Goal: Task Accomplishment & Management: Manage account settings

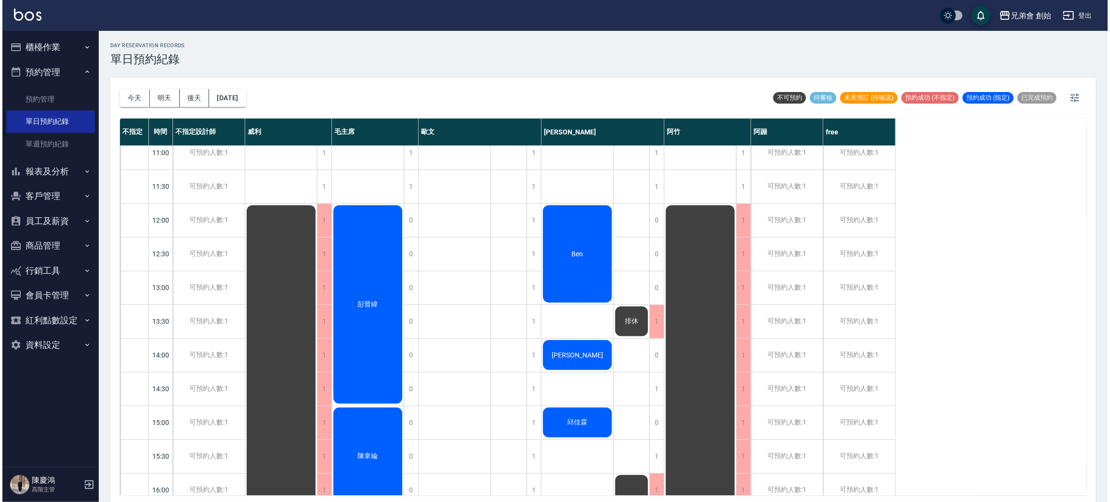
scroll to position [72, 0]
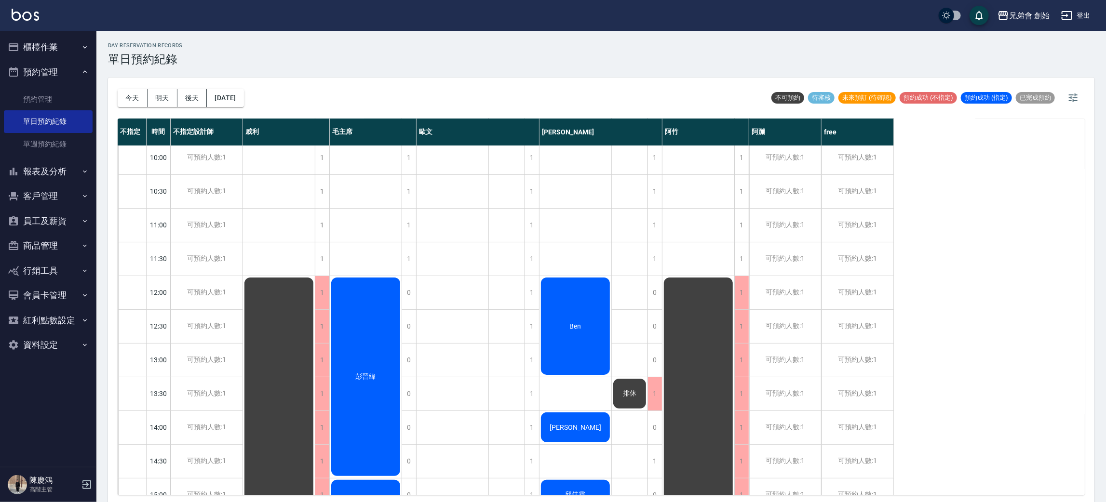
click at [384, 320] on div "彭晉緯" at bounding box center [366, 376] width 72 height 201
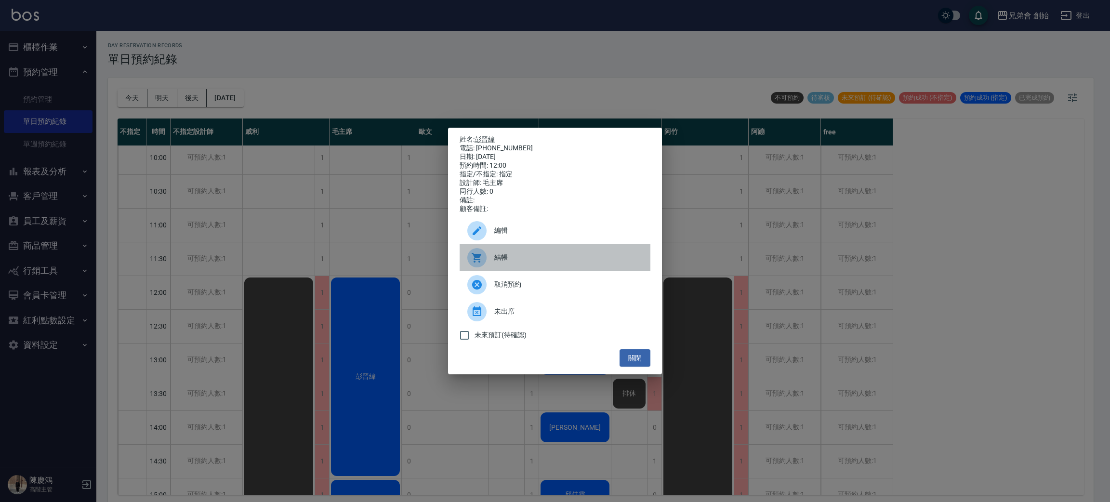
click at [514, 260] on span "結帳" at bounding box center [569, 258] width 148 height 10
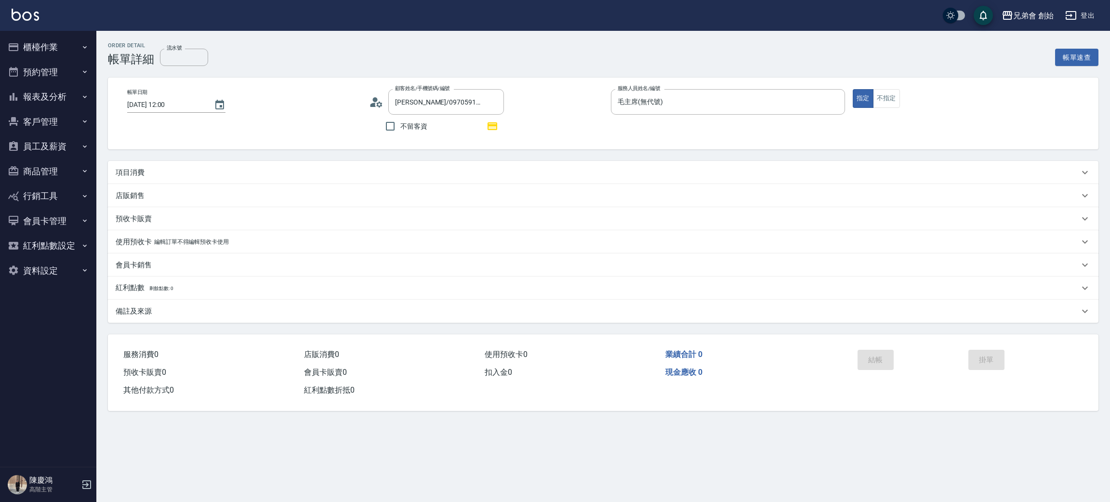
drag, startPoint x: 333, startPoint y: 493, endPoint x: 333, endPoint y: 478, distance: 14.5
click at [333, 488] on div "Order detail 帳單詳細 流水號 流水號 帳單速查 帳單日期 [DATE] 12:00 顧客姓名/手機號碼/編號 [PERSON_NAME]/097…" at bounding box center [555, 251] width 1110 height 502
click at [66, 63] on button "預約管理" at bounding box center [48, 72] width 89 height 25
click at [81, 114] on link "單日預約紀錄" at bounding box center [48, 121] width 89 height 22
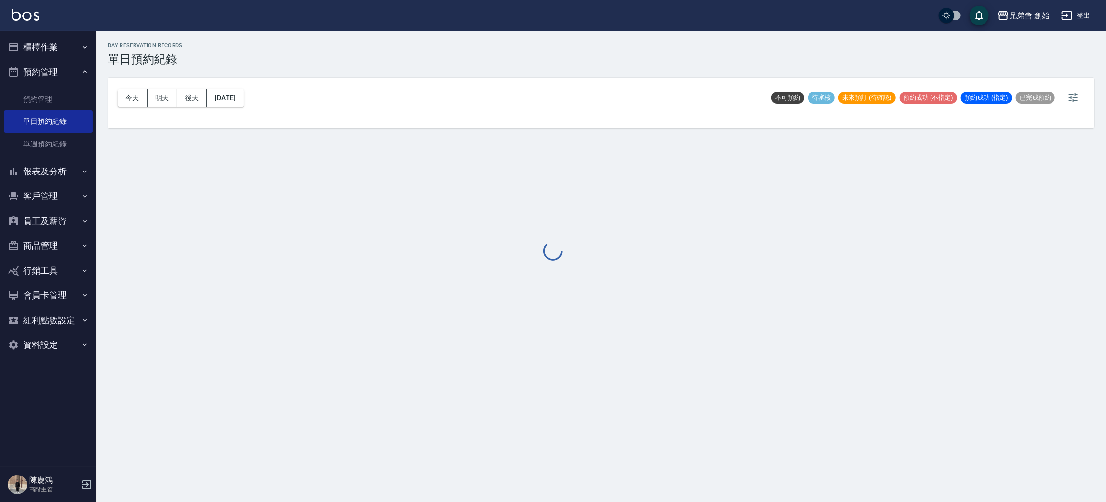
click at [137, 93] on div at bounding box center [553, 251] width 1106 height 502
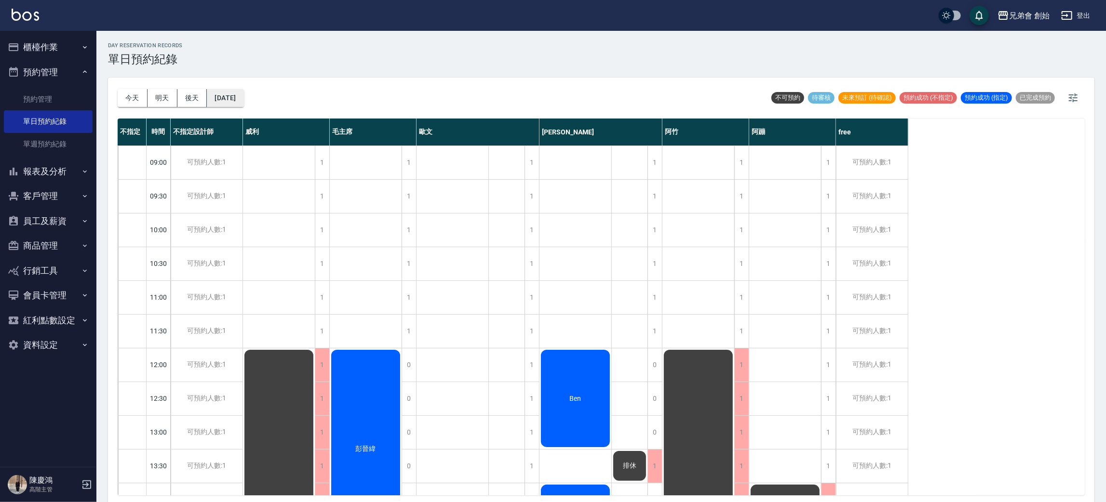
click at [243, 97] on button "[DATE]" at bounding box center [225, 98] width 37 height 18
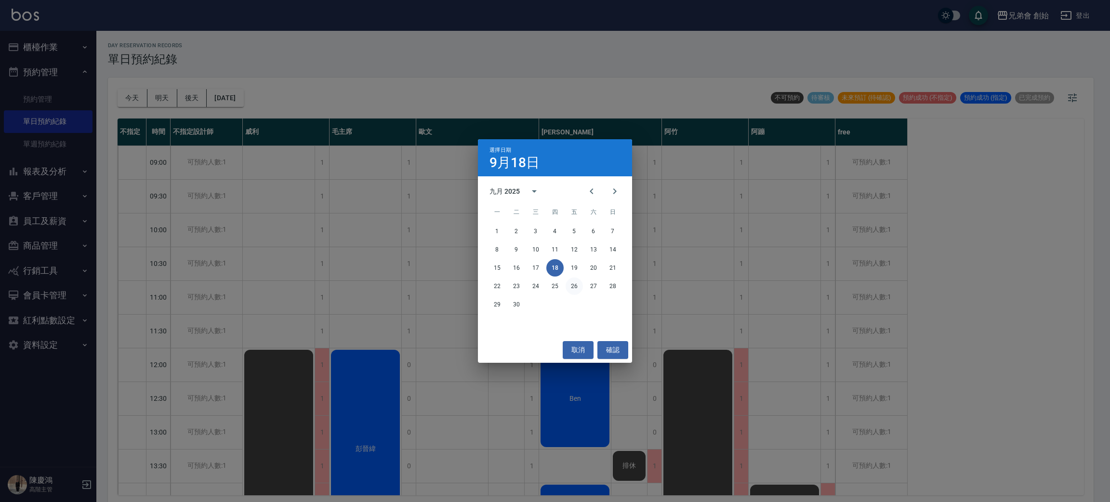
click at [571, 282] on button "26" at bounding box center [574, 286] width 17 height 17
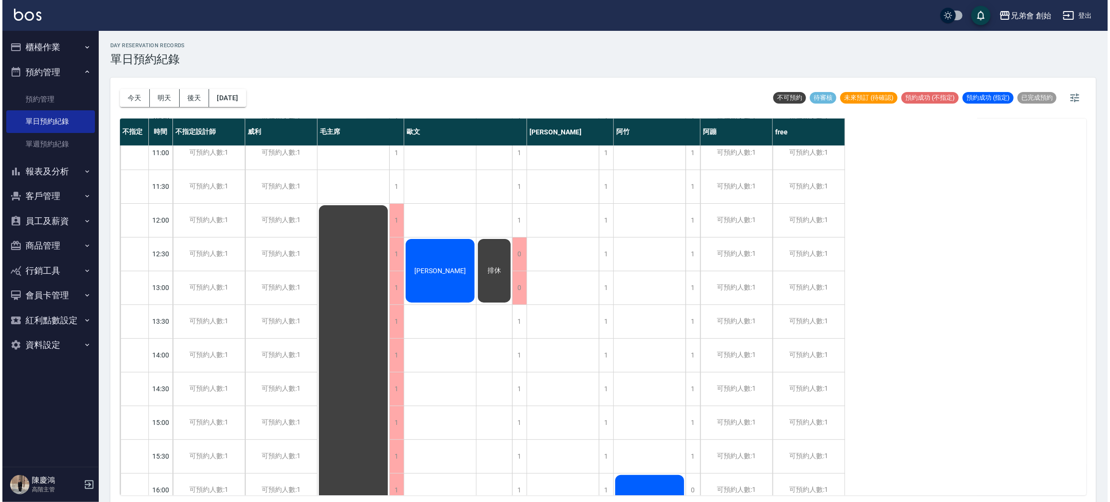
scroll to position [216, 0]
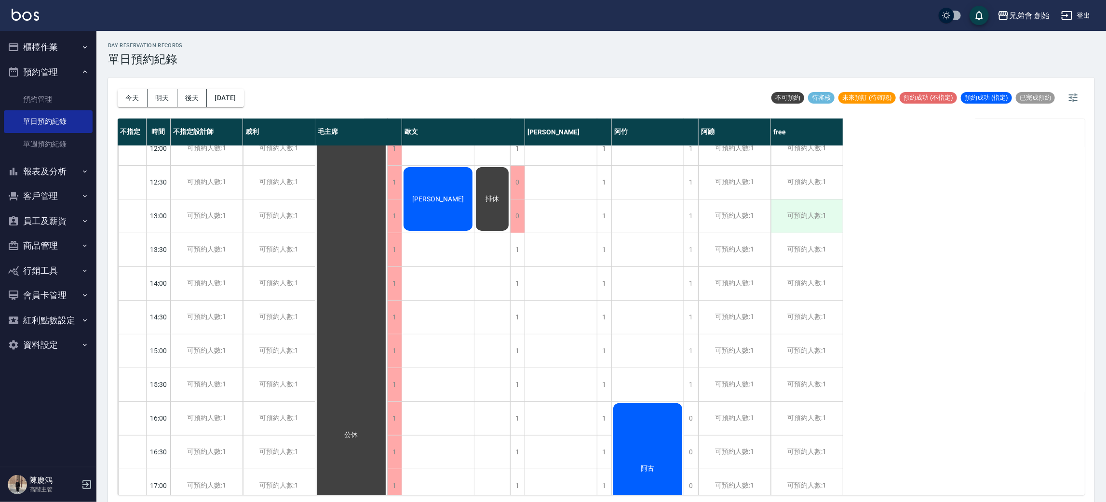
click at [802, 216] on div "可預約人數:1" at bounding box center [807, 216] width 72 height 33
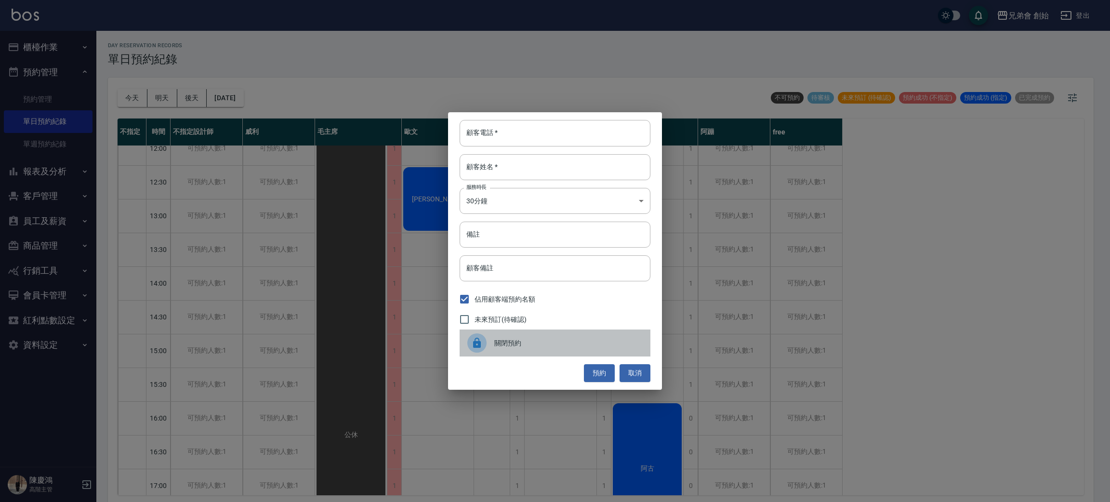
click at [511, 334] on div "關閉預約" at bounding box center [555, 343] width 191 height 27
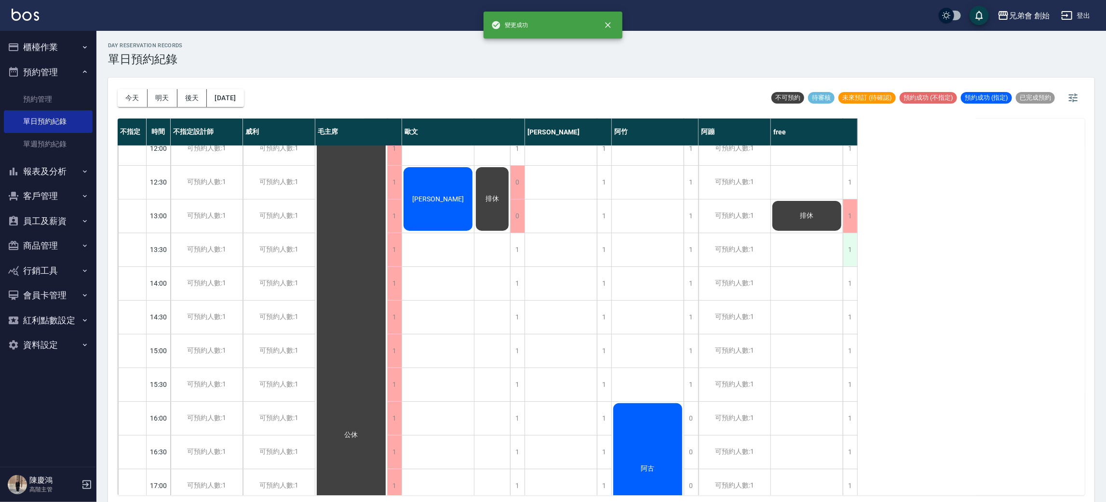
click at [852, 248] on div "1" at bounding box center [850, 249] width 14 height 33
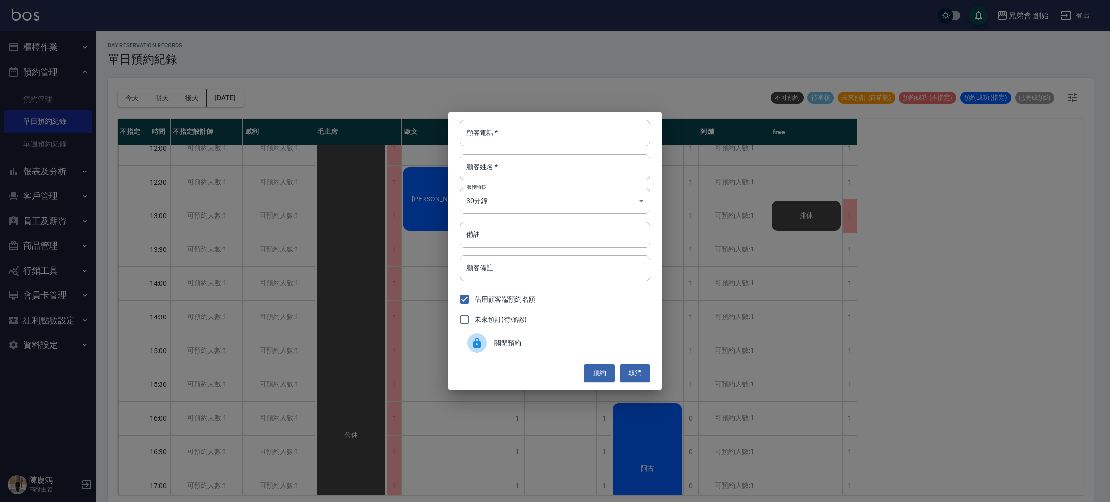
click at [540, 348] on span "關閉預約" at bounding box center [569, 343] width 148 height 10
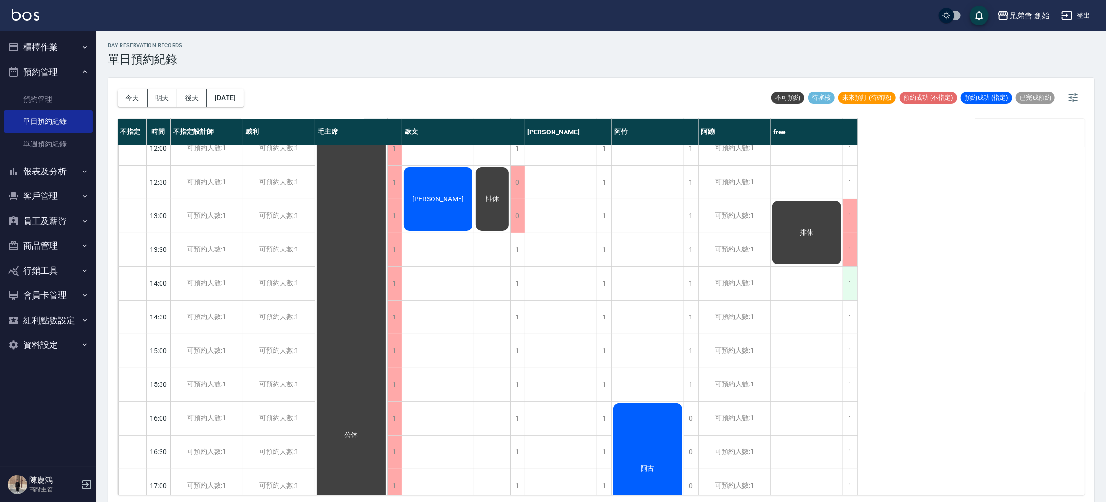
click at [849, 285] on div "1" at bounding box center [850, 283] width 14 height 33
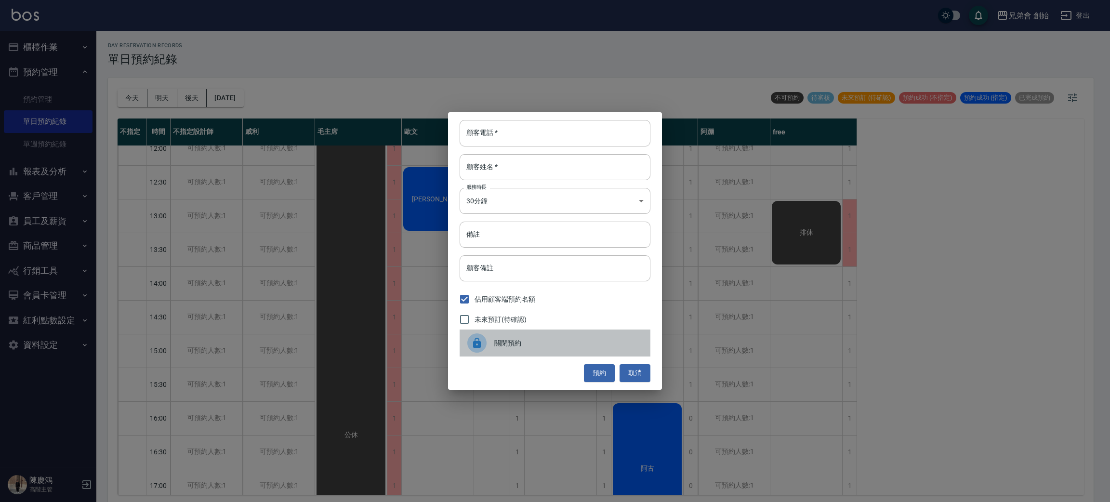
click at [579, 352] on div "關閉預約" at bounding box center [555, 343] width 191 height 27
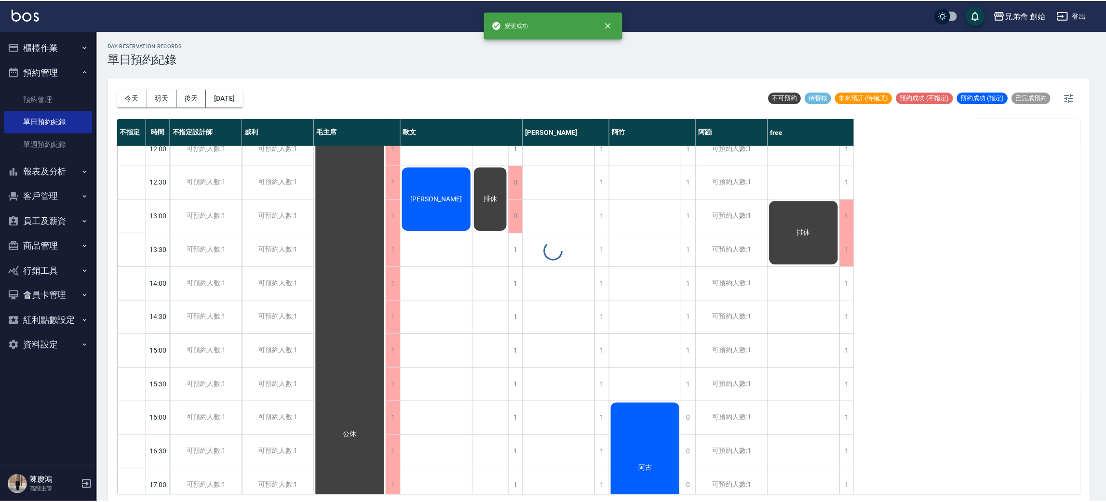
scroll to position [2, 0]
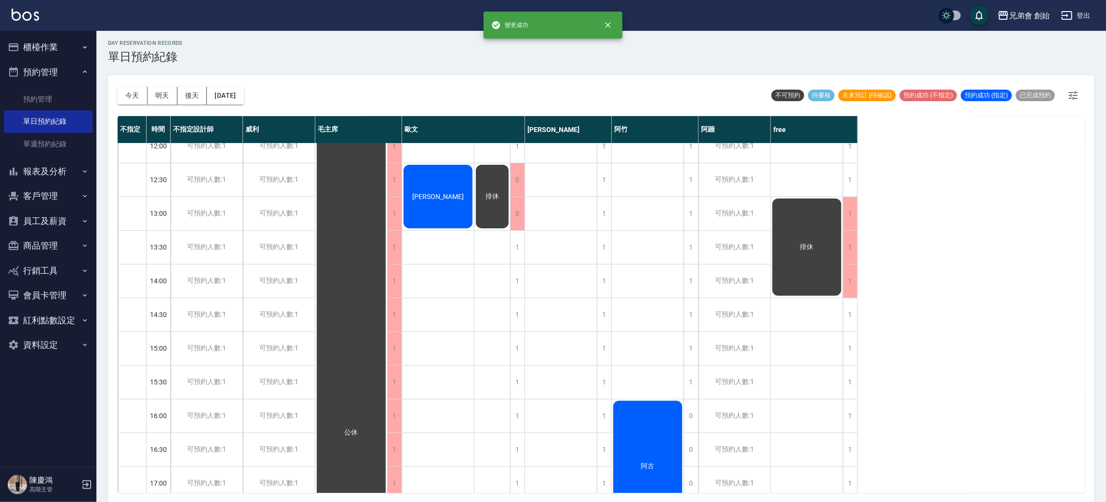
click at [840, 306] on div "排休" at bounding box center [807, 416] width 72 height 978
click at [851, 318] on div "1" at bounding box center [850, 314] width 14 height 33
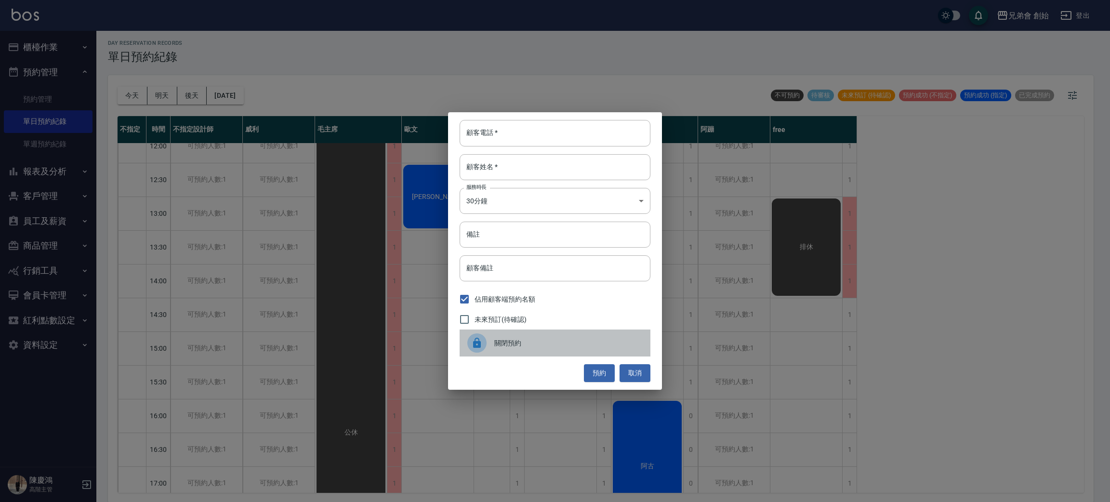
click at [517, 348] on span "關閉預約" at bounding box center [569, 343] width 148 height 10
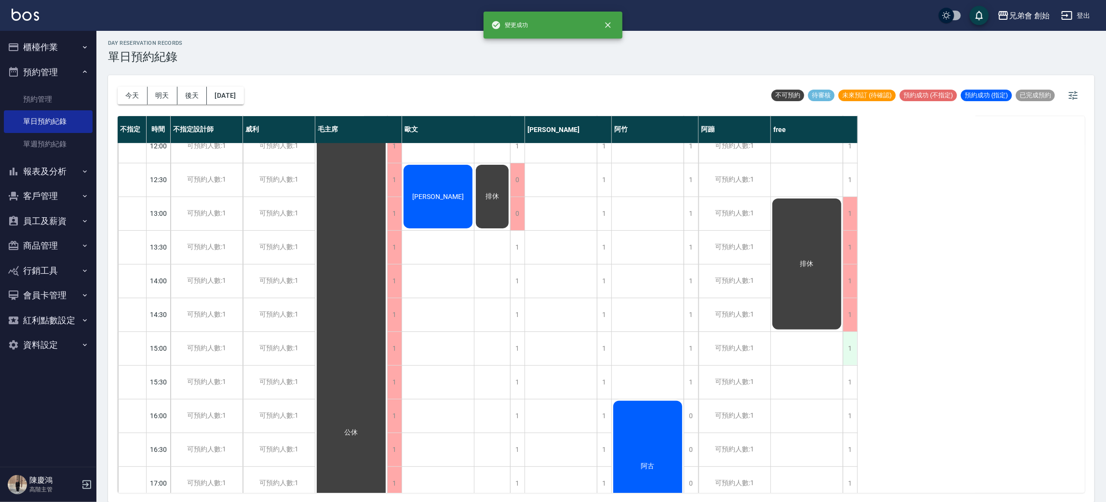
click at [851, 348] on div "1" at bounding box center [850, 348] width 14 height 33
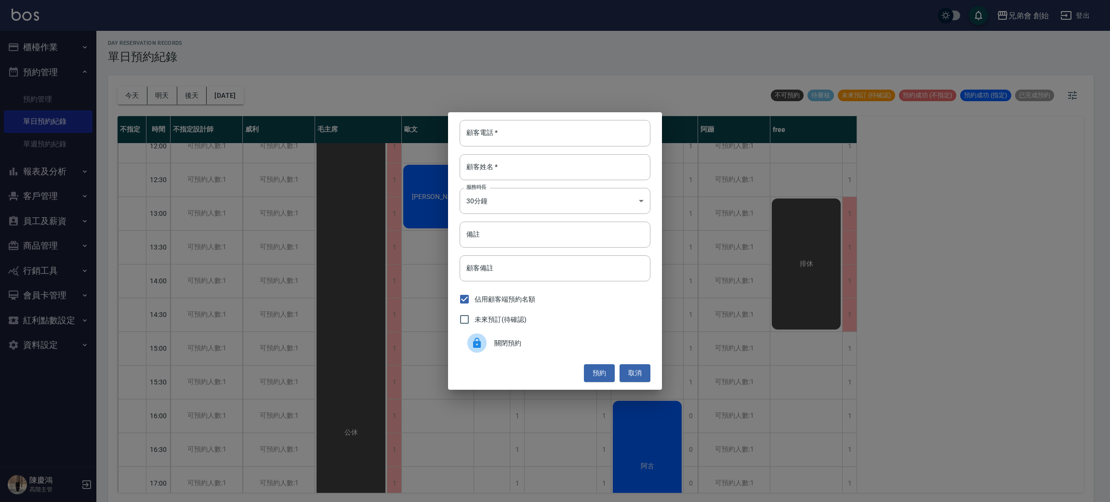
click at [547, 334] on div "關閉預約" at bounding box center [555, 343] width 191 height 27
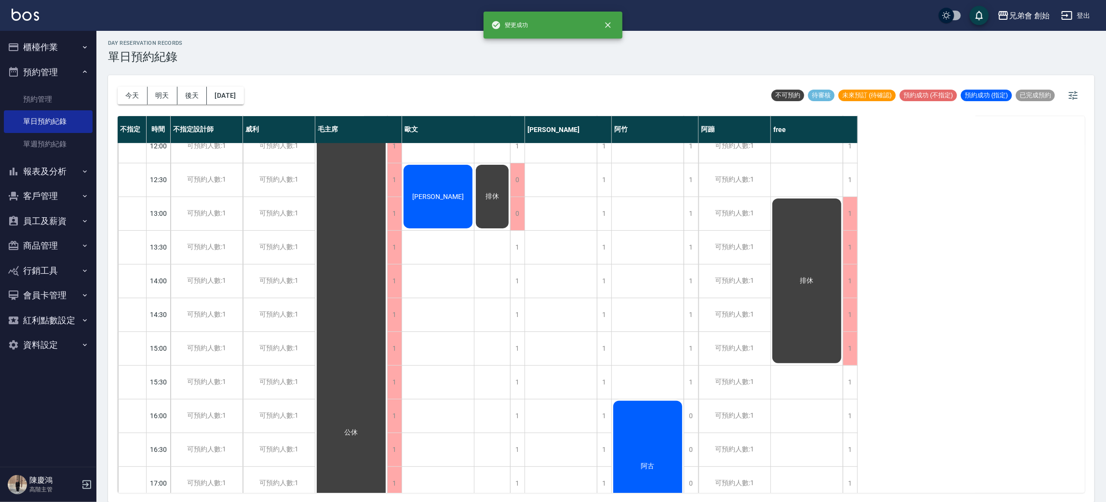
scroll to position [289, 0]
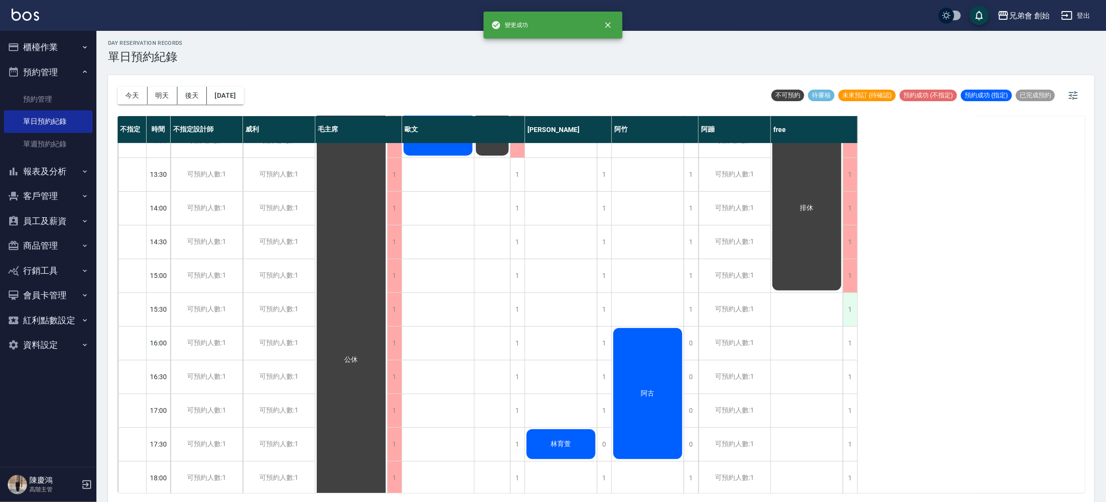
click at [849, 308] on div "1" at bounding box center [850, 309] width 14 height 33
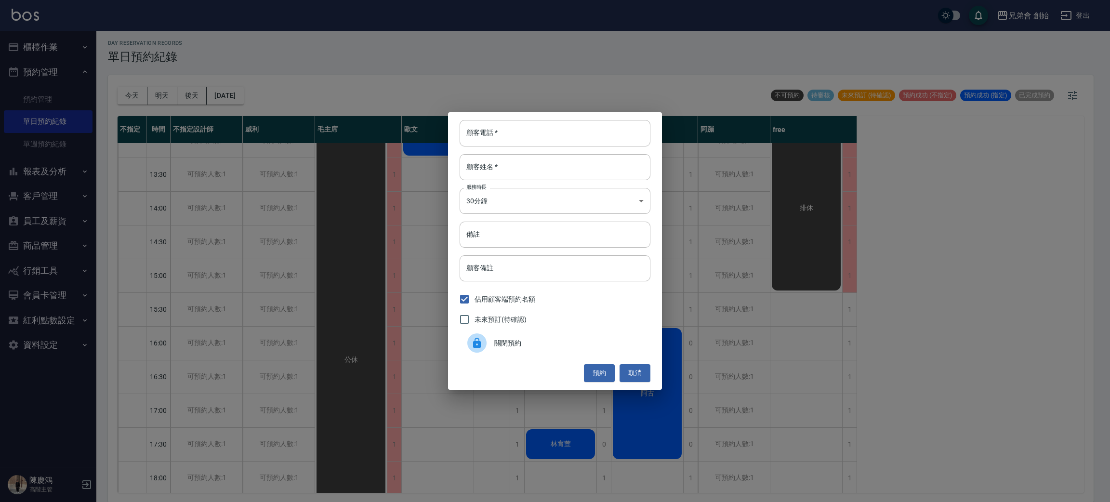
click at [553, 342] on span "關閉預約" at bounding box center [569, 343] width 148 height 10
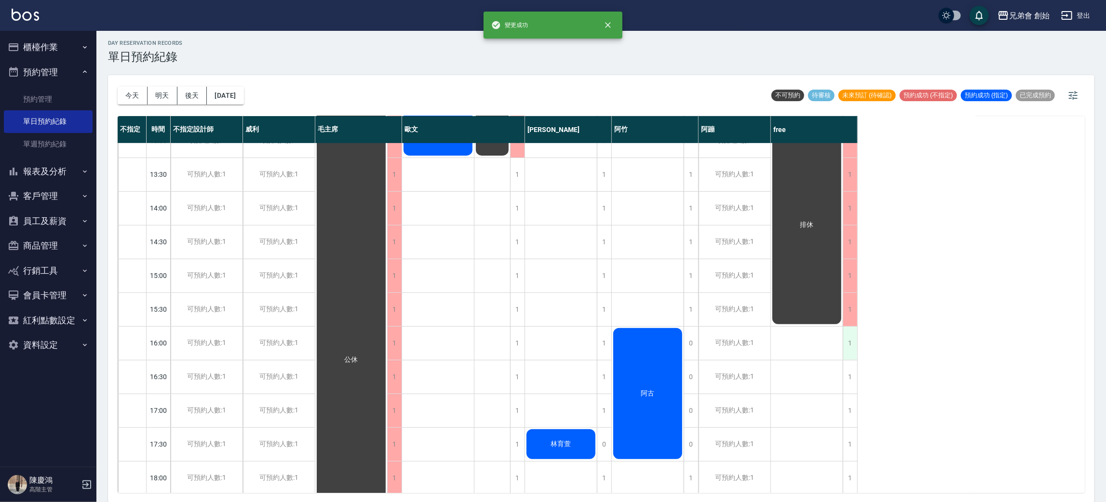
click at [851, 348] on div "1" at bounding box center [850, 343] width 14 height 33
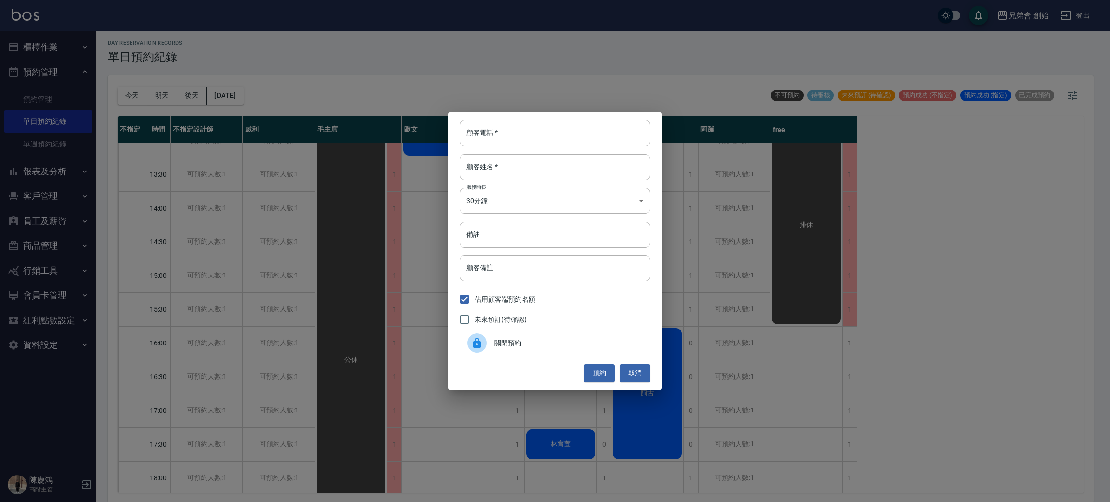
click at [586, 334] on div "關閉預約" at bounding box center [555, 343] width 191 height 27
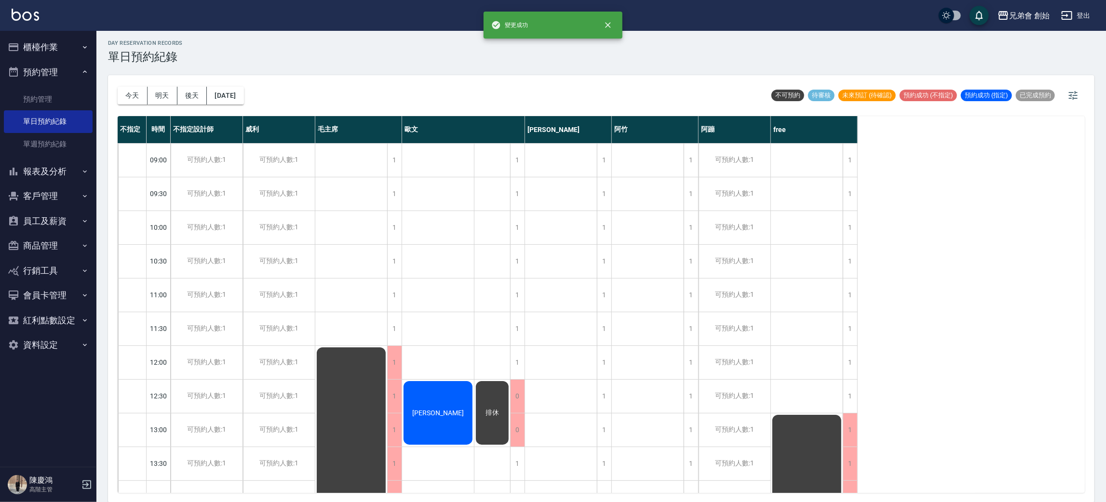
scroll to position [216, 0]
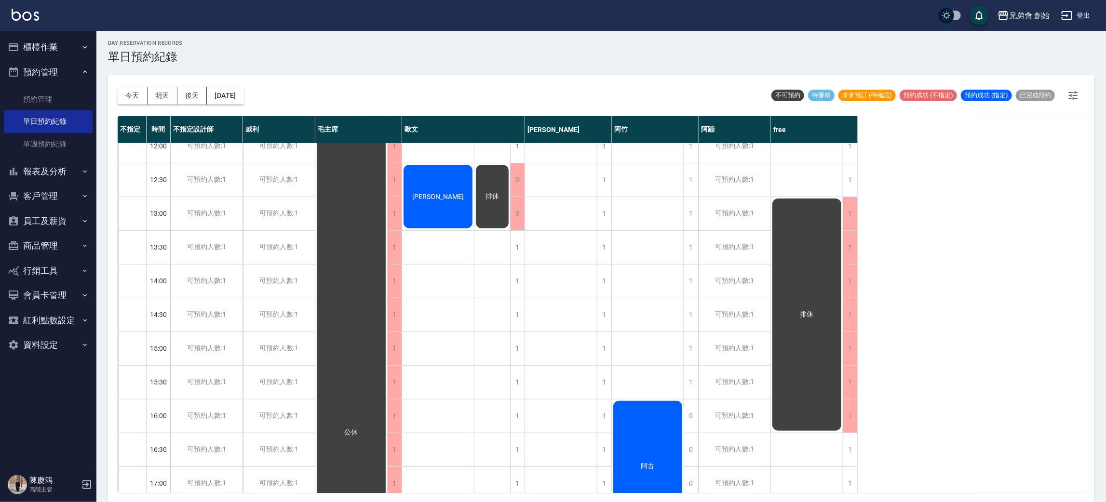
click at [150, 95] on button "明天" at bounding box center [162, 96] width 30 height 18
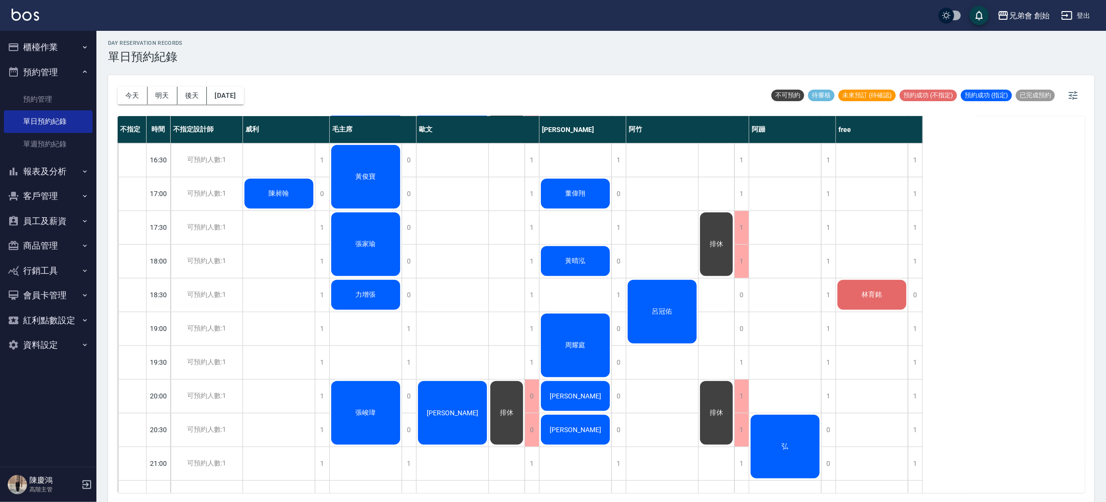
scroll to position [72, 0]
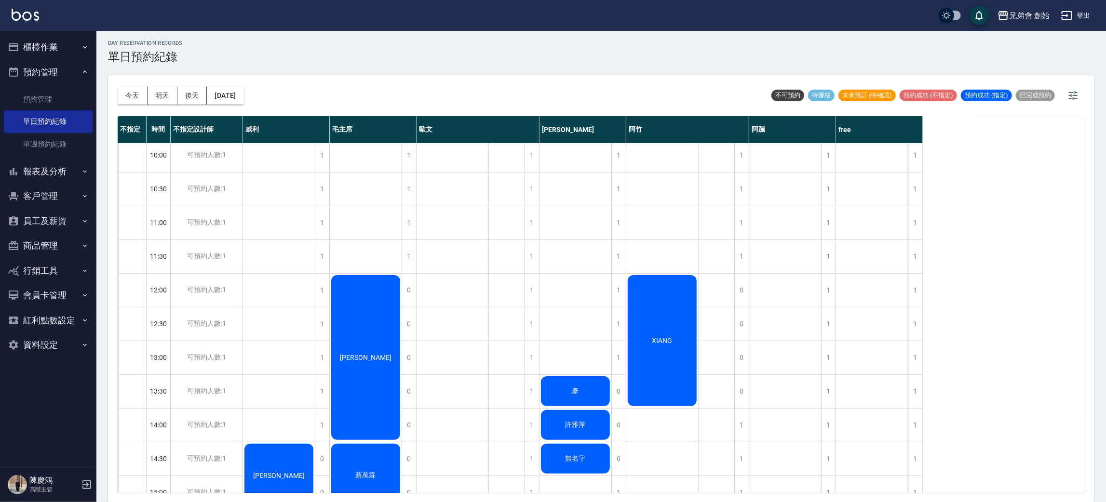
click at [124, 91] on button "今天" at bounding box center [133, 96] width 30 height 18
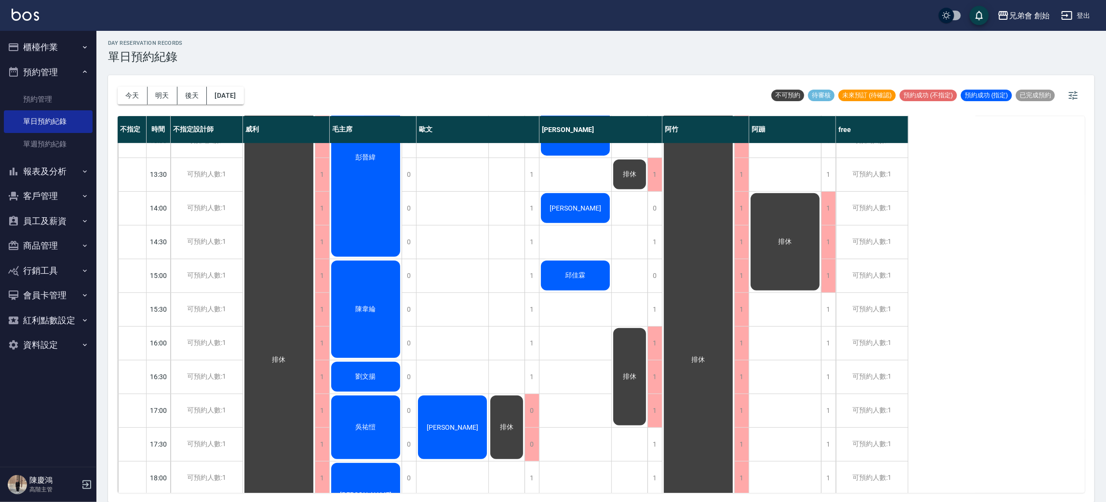
scroll to position [72, 0]
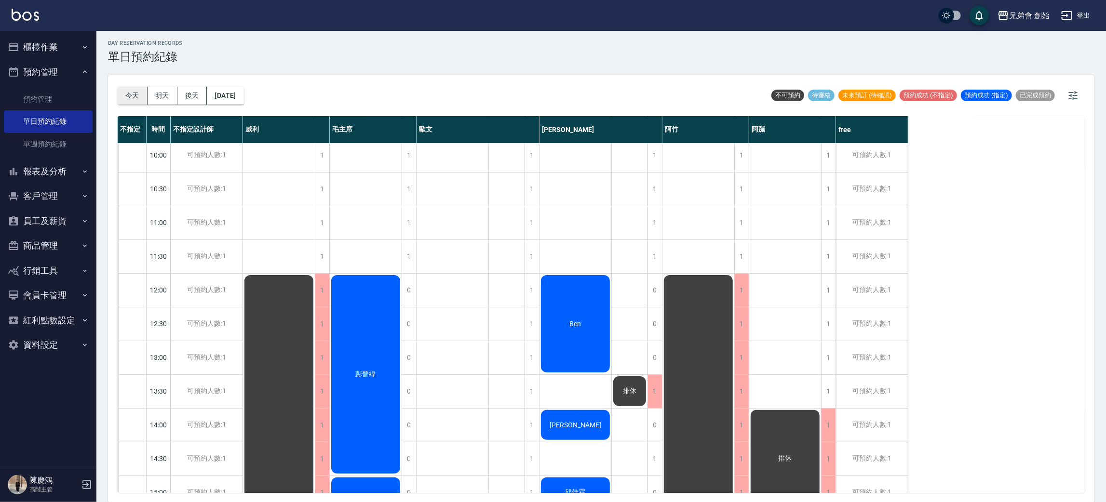
click at [121, 92] on button "今天" at bounding box center [133, 96] width 30 height 18
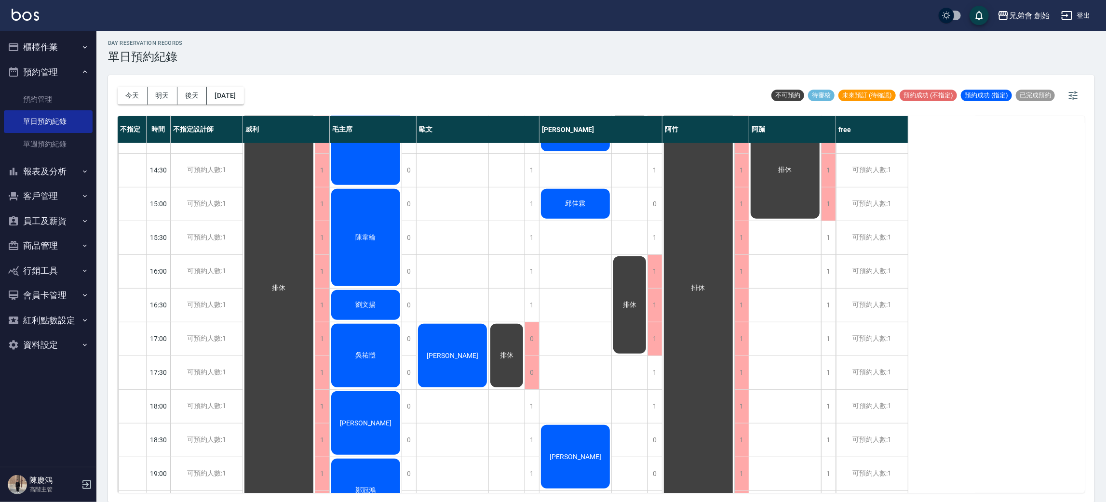
click at [449, 69] on div "day Reservation records 單日預約紀錄 [DATE] [DATE] [DATE] [DATE] 不可預約 待審核 未來預訂 (待確認) …" at bounding box center [600, 265] width 1009 height 474
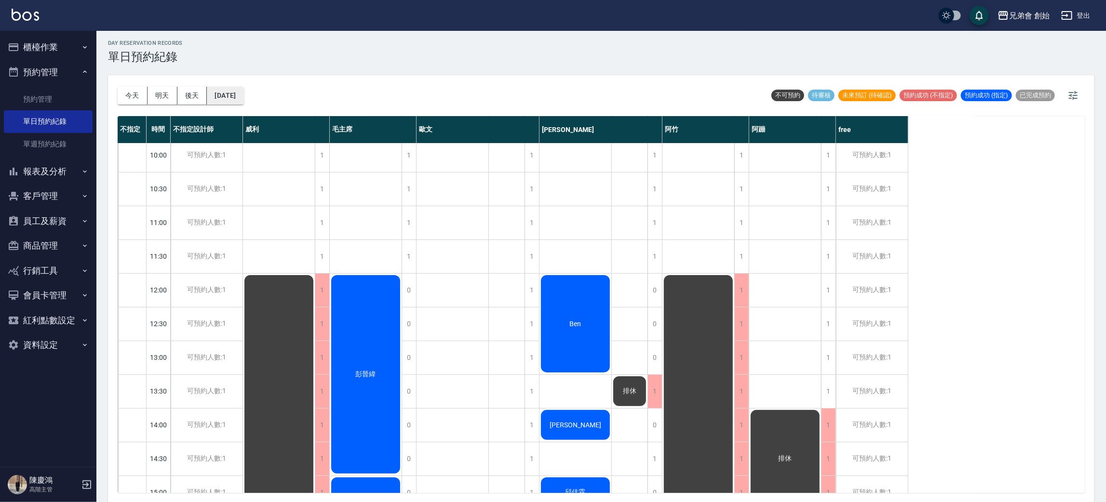
click at [243, 100] on button "[DATE]" at bounding box center [225, 96] width 37 height 18
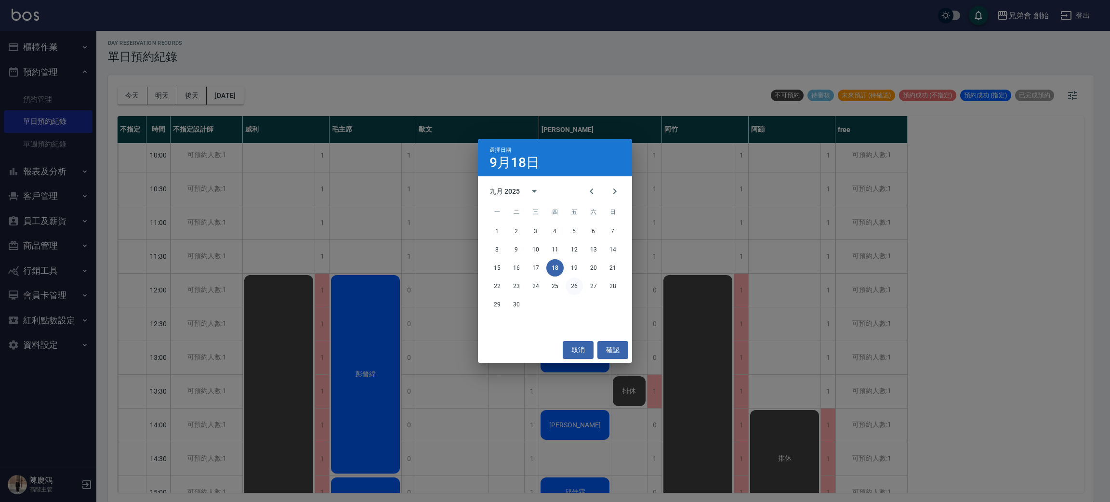
click at [569, 288] on button "26" at bounding box center [574, 286] width 17 height 17
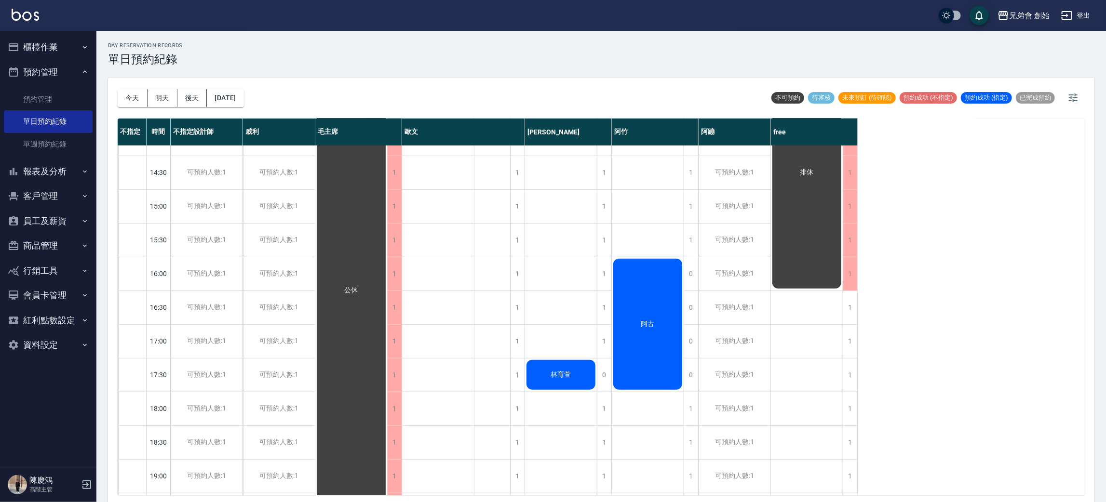
scroll to position [433, 0]
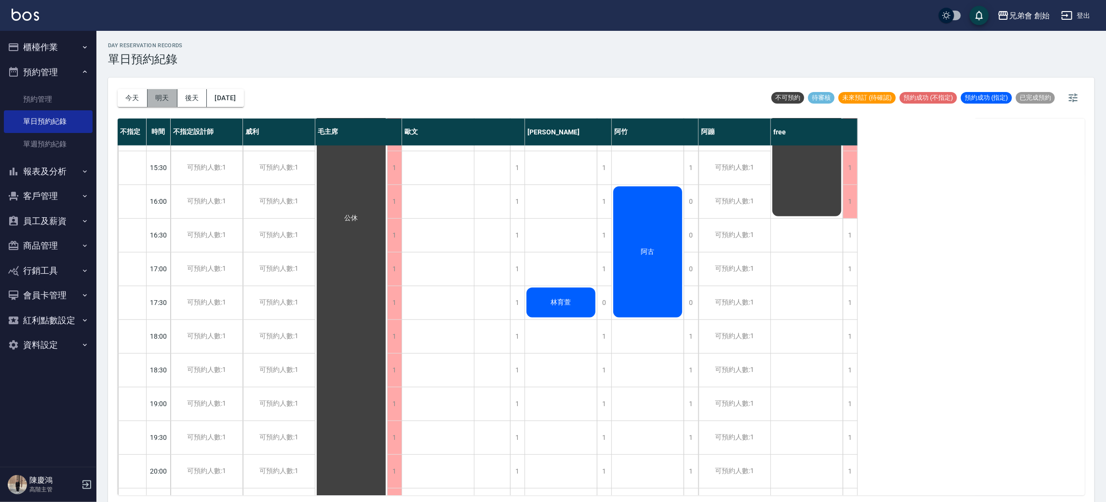
click at [170, 95] on button "明天" at bounding box center [162, 98] width 30 height 18
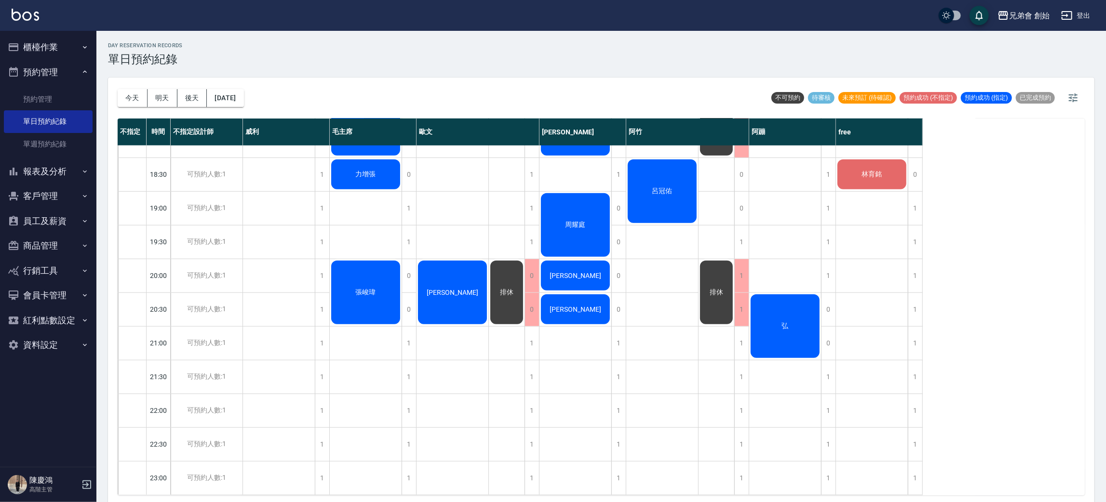
scroll to position [278, 0]
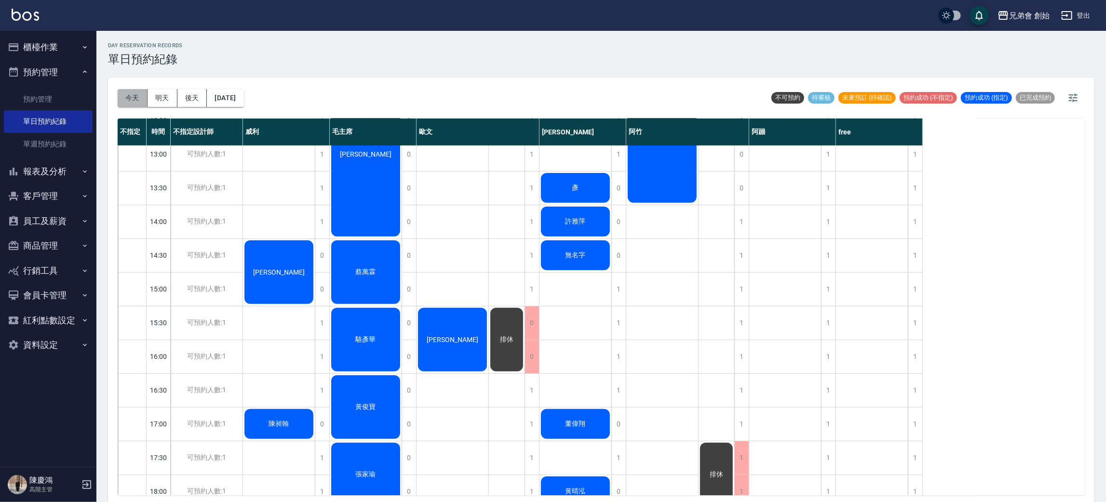
click at [141, 95] on button "今天" at bounding box center [133, 98] width 30 height 18
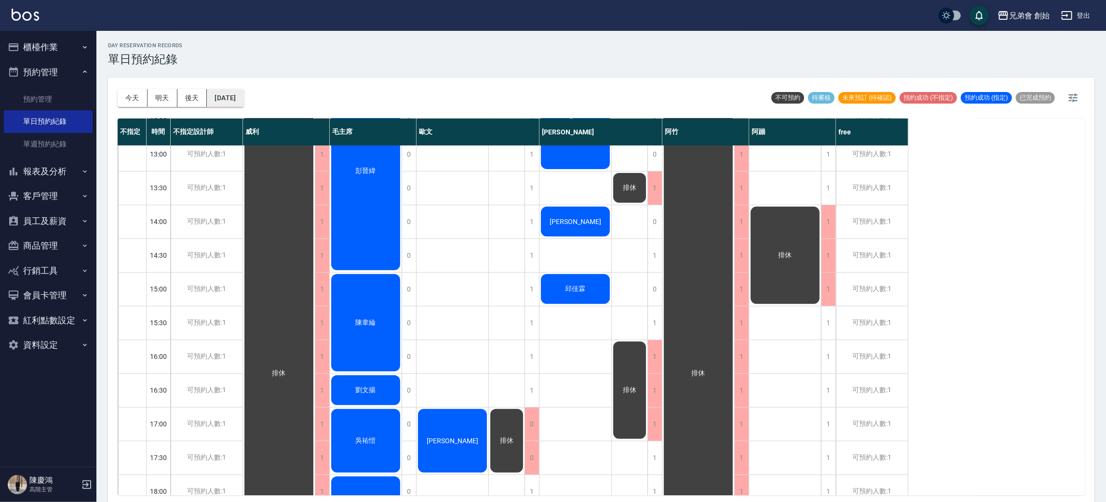
click at [242, 95] on button "[DATE]" at bounding box center [225, 98] width 37 height 18
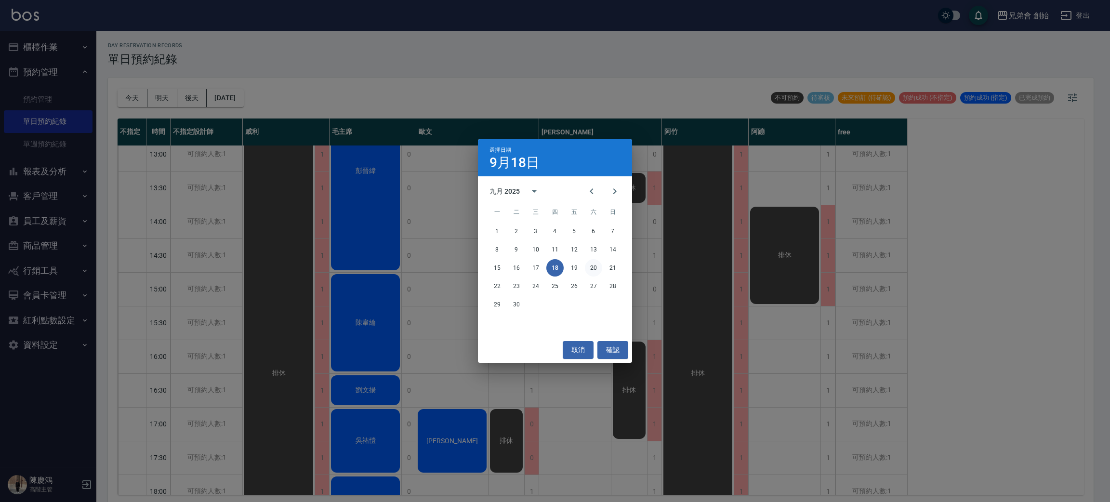
click at [590, 269] on button "20" at bounding box center [593, 267] width 17 height 17
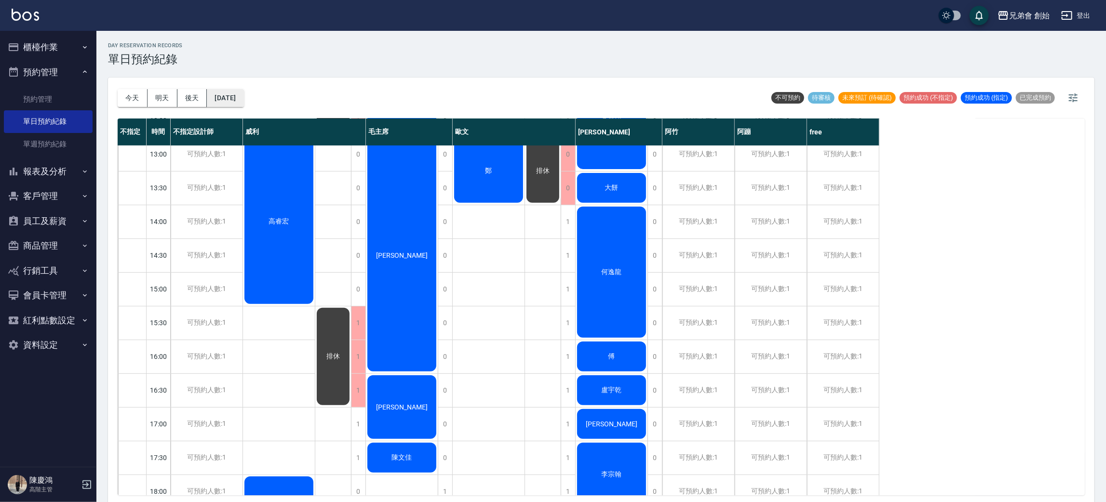
click at [242, 98] on button "[DATE]" at bounding box center [225, 98] width 37 height 18
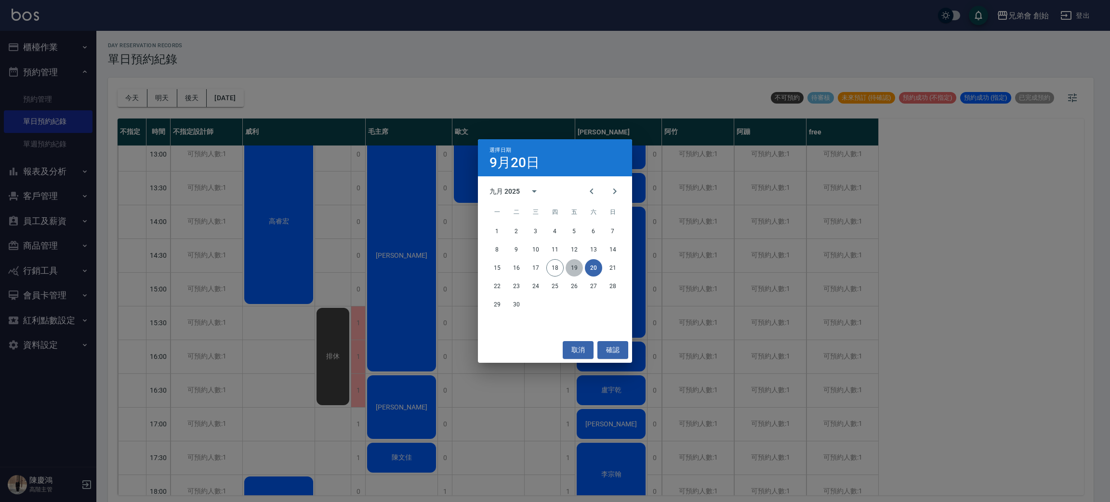
click at [569, 271] on button "19" at bounding box center [574, 267] width 17 height 17
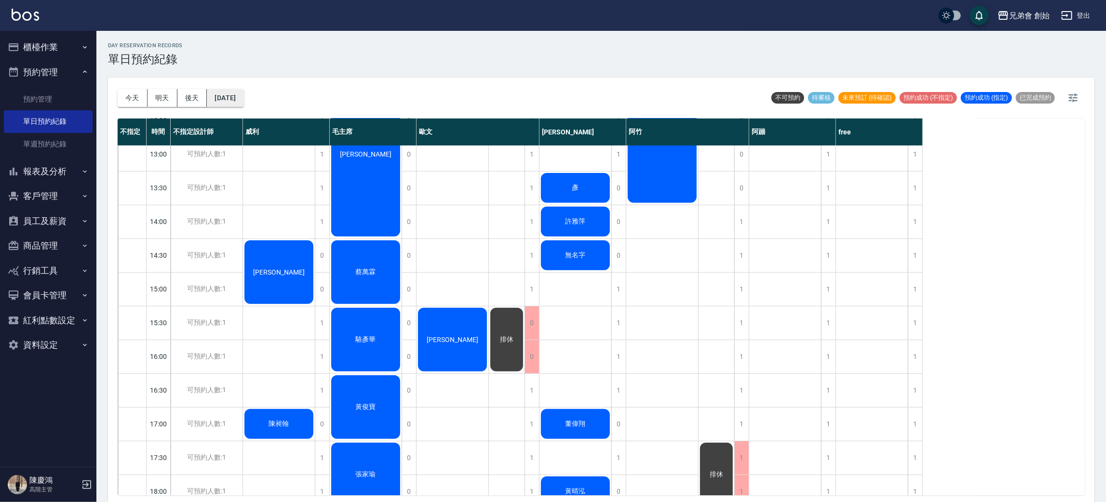
click at [243, 95] on button "[DATE]" at bounding box center [225, 98] width 37 height 18
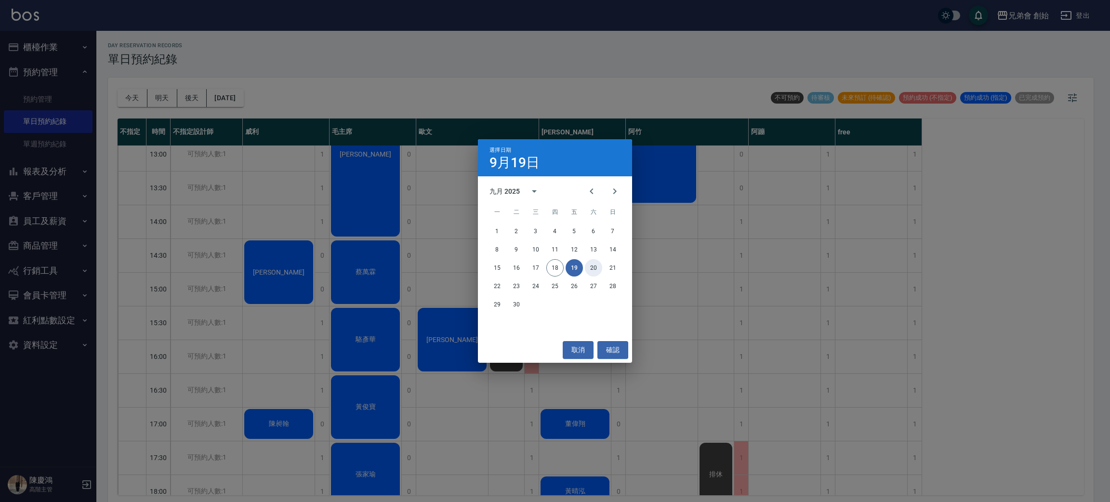
click at [598, 270] on button "20" at bounding box center [593, 267] width 17 height 17
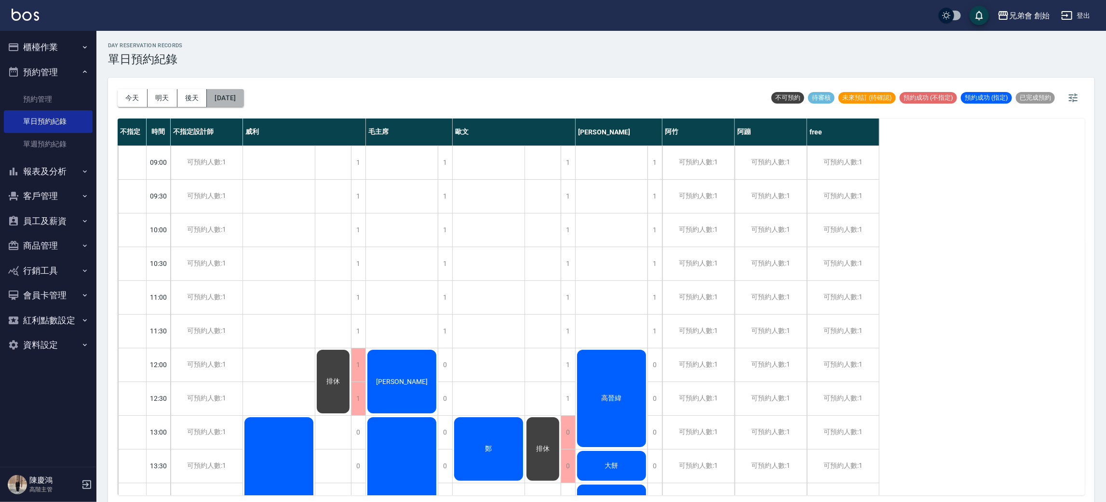
click at [239, 97] on button "[DATE]" at bounding box center [225, 98] width 37 height 18
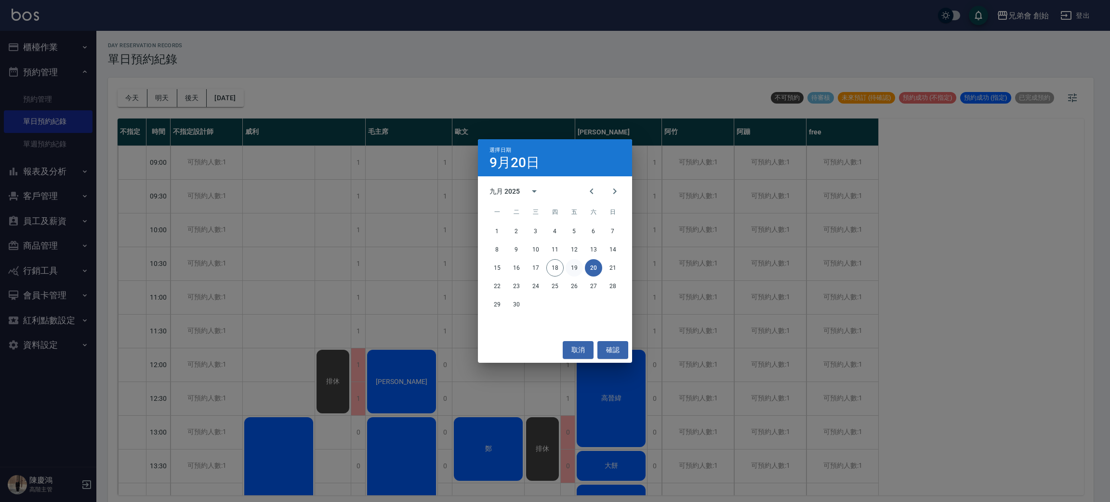
click at [574, 262] on button "19" at bounding box center [574, 267] width 17 height 17
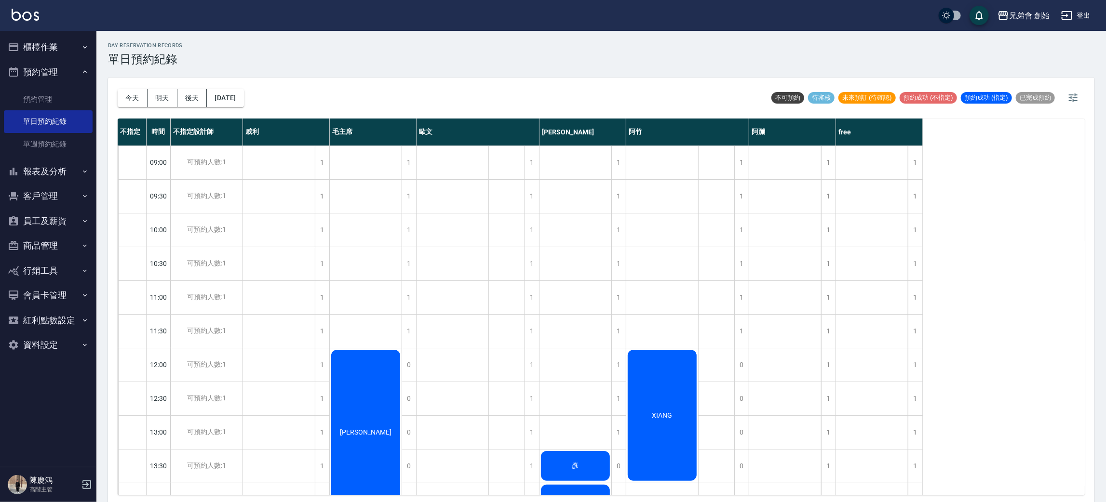
scroll to position [361, 0]
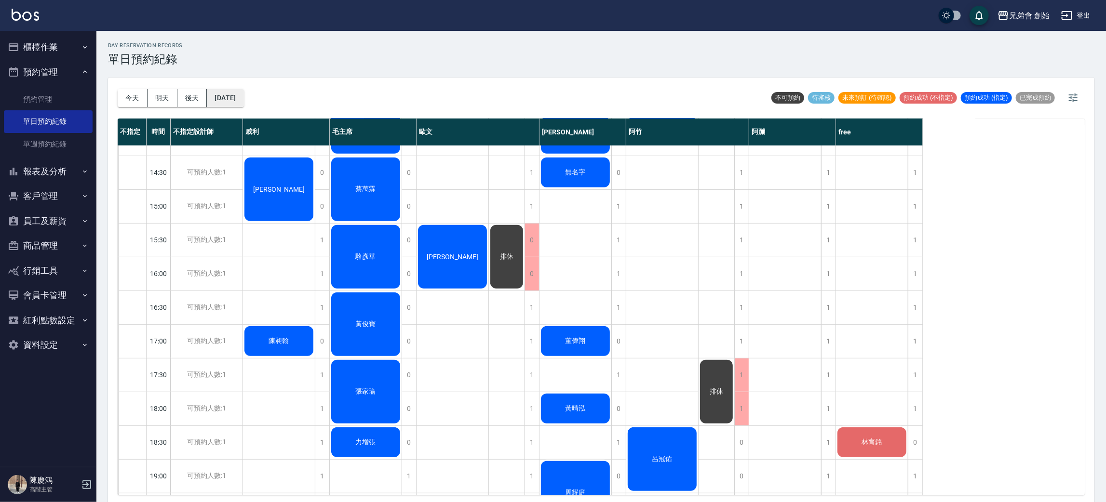
click at [241, 105] on button "[DATE]" at bounding box center [225, 98] width 37 height 18
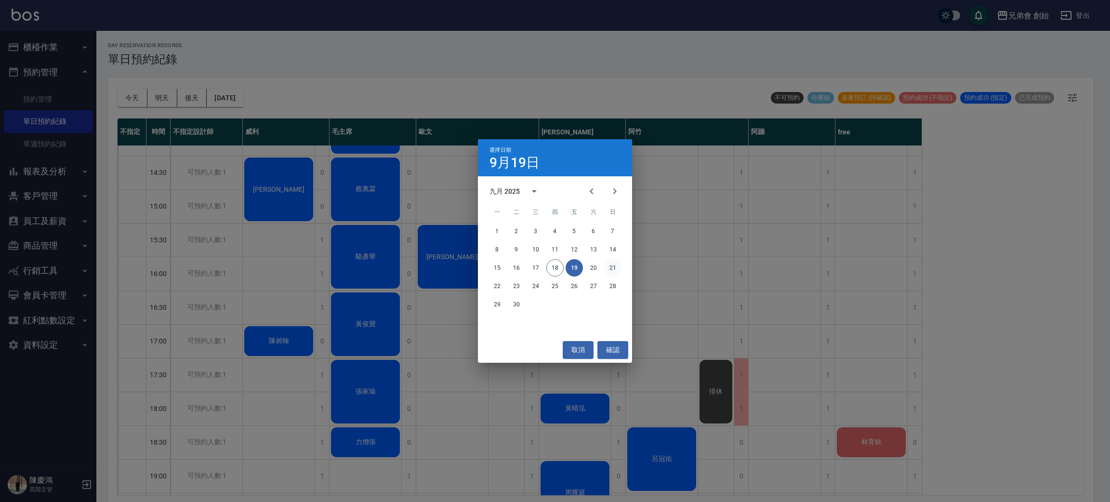
click at [618, 262] on button "21" at bounding box center [612, 267] width 17 height 17
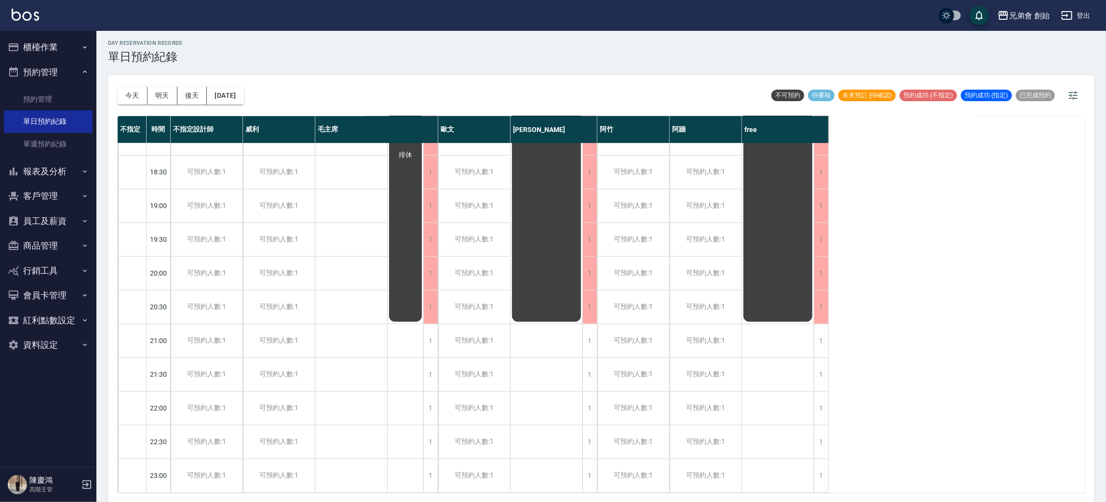
scroll to position [206, 0]
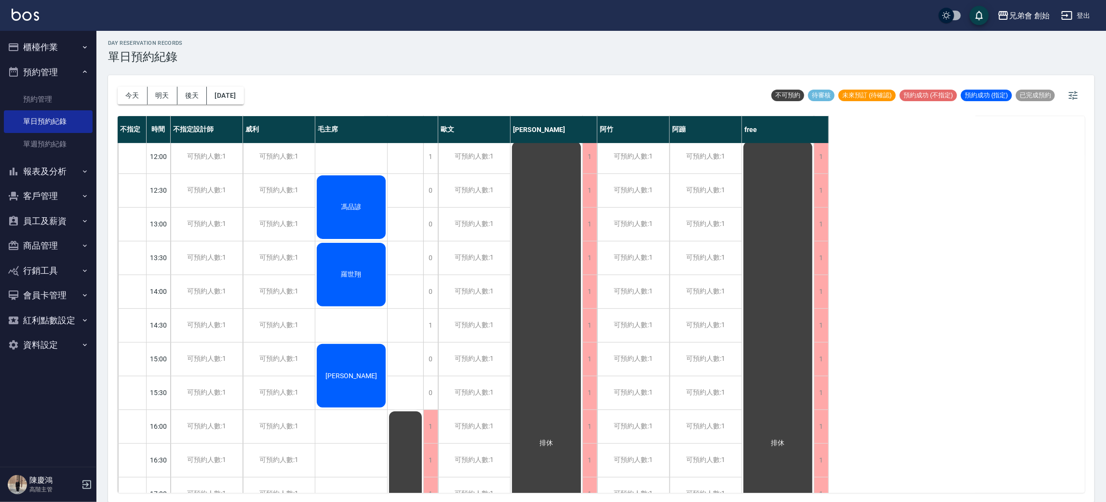
click at [244, 104] on div "[DATE] [DATE] [DATE] [DATE]" at bounding box center [181, 95] width 126 height 41
click at [222, 82] on div "[DATE] [DATE] [DATE] [DATE]" at bounding box center [181, 95] width 126 height 41
click at [225, 93] on button "[DATE]" at bounding box center [225, 96] width 37 height 18
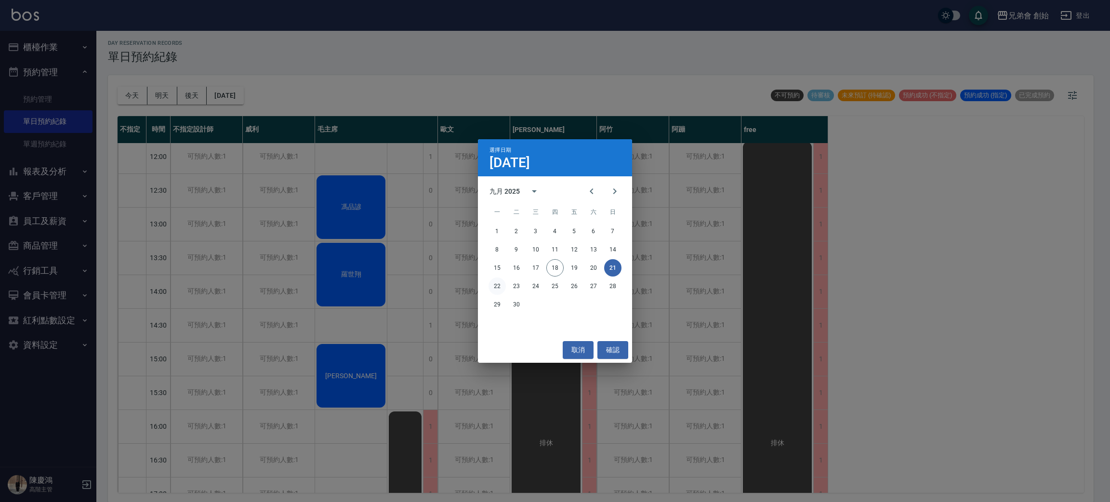
click at [497, 282] on button "22" at bounding box center [497, 286] width 17 height 17
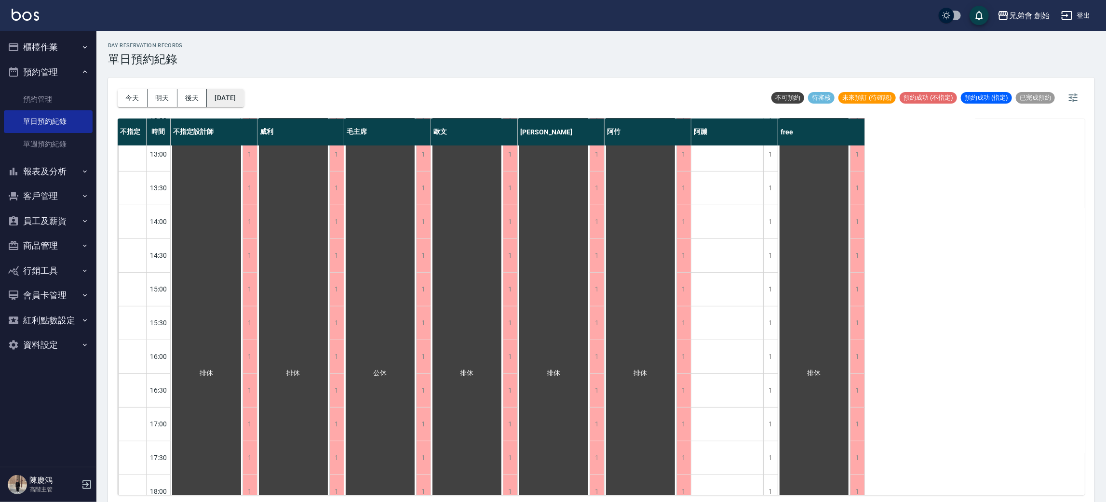
click at [235, 93] on button "[DATE]" at bounding box center [225, 98] width 37 height 18
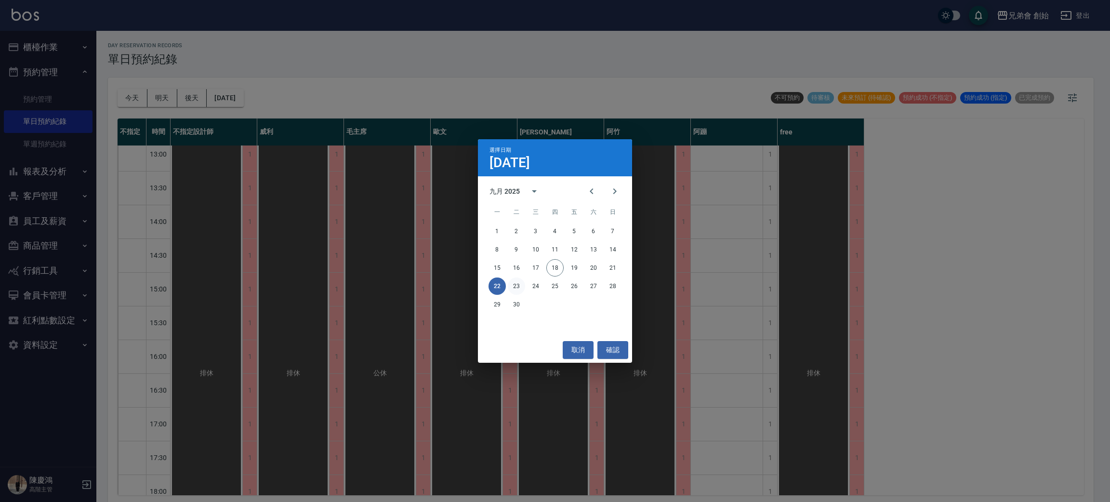
click at [520, 282] on button "23" at bounding box center [516, 286] width 17 height 17
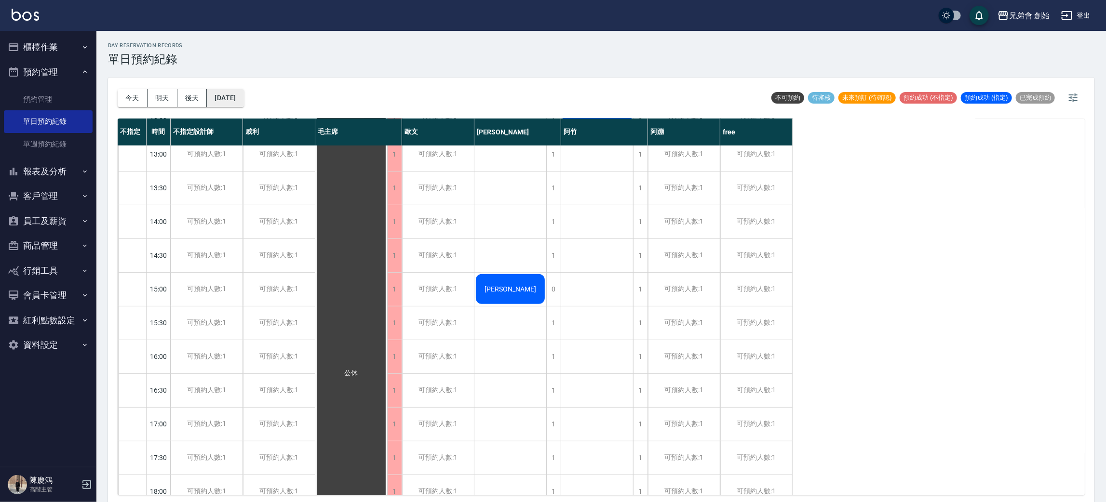
click at [223, 97] on button "[DATE]" at bounding box center [225, 98] width 37 height 18
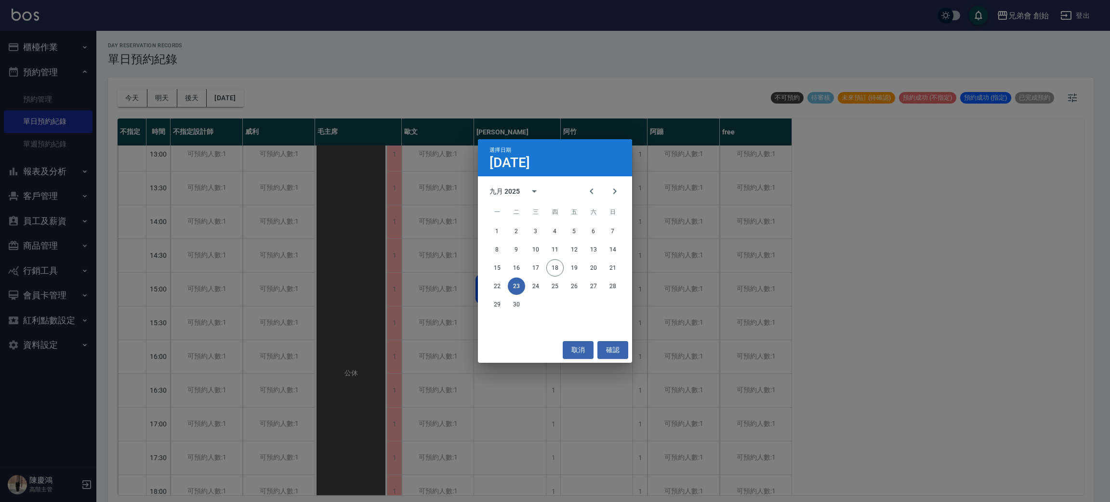
click at [621, 271] on div "15 16 17 18 19 20 21" at bounding box center [555, 267] width 154 height 17
click at [613, 270] on button "21" at bounding box center [612, 267] width 17 height 17
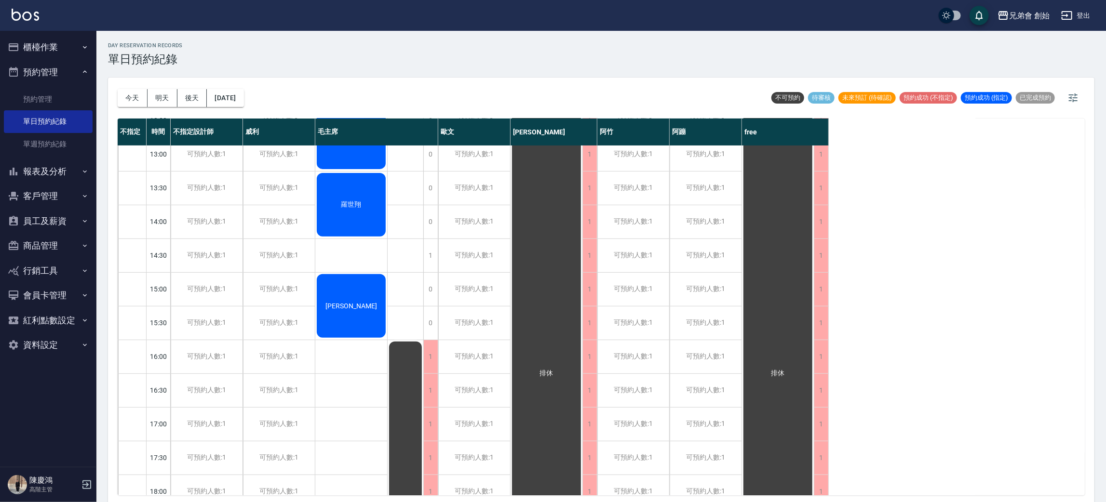
click at [123, 108] on div "[DATE] [DATE] [DATE] [DATE]" at bounding box center [181, 98] width 126 height 41
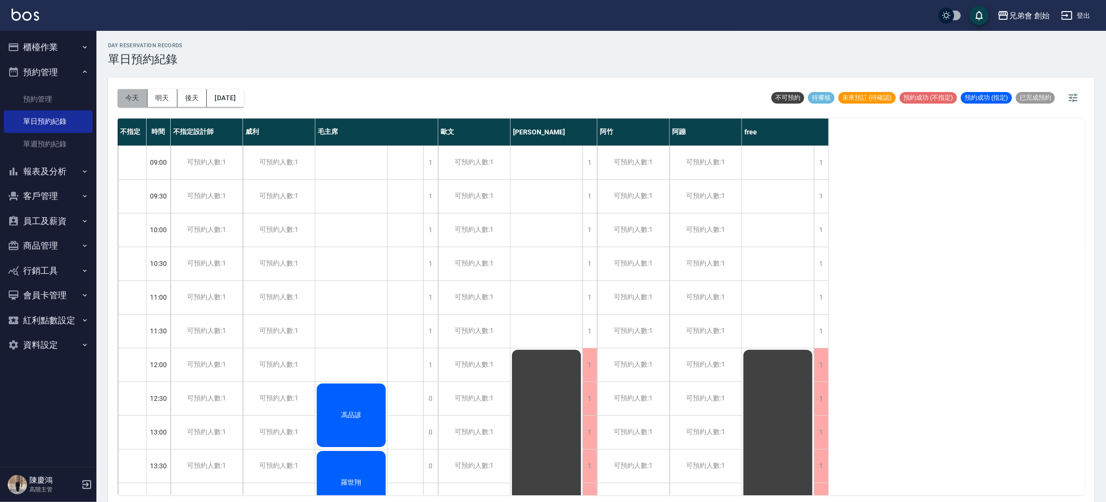
click at [135, 93] on button "今天" at bounding box center [133, 98] width 30 height 18
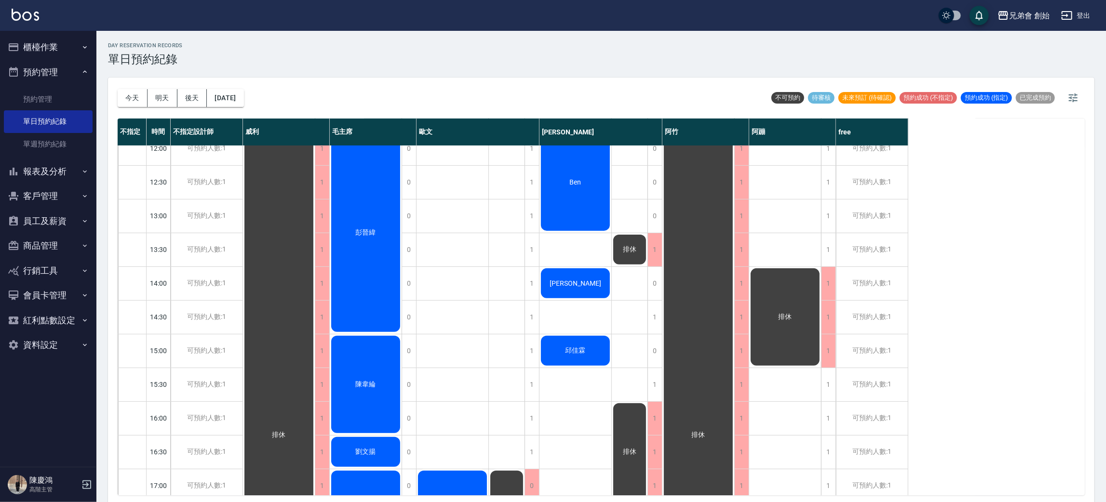
scroll to position [289, 0]
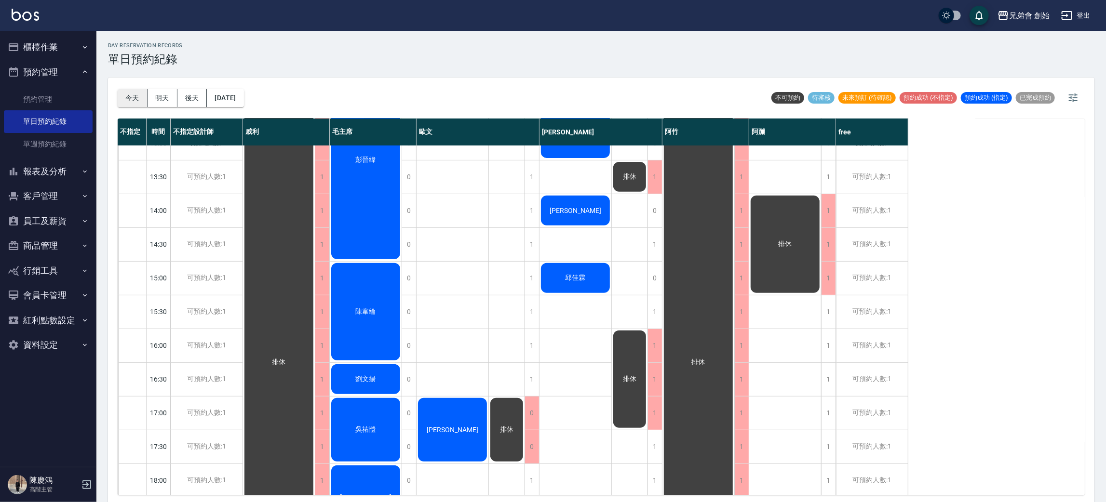
click at [135, 106] on button "今天" at bounding box center [133, 98] width 30 height 18
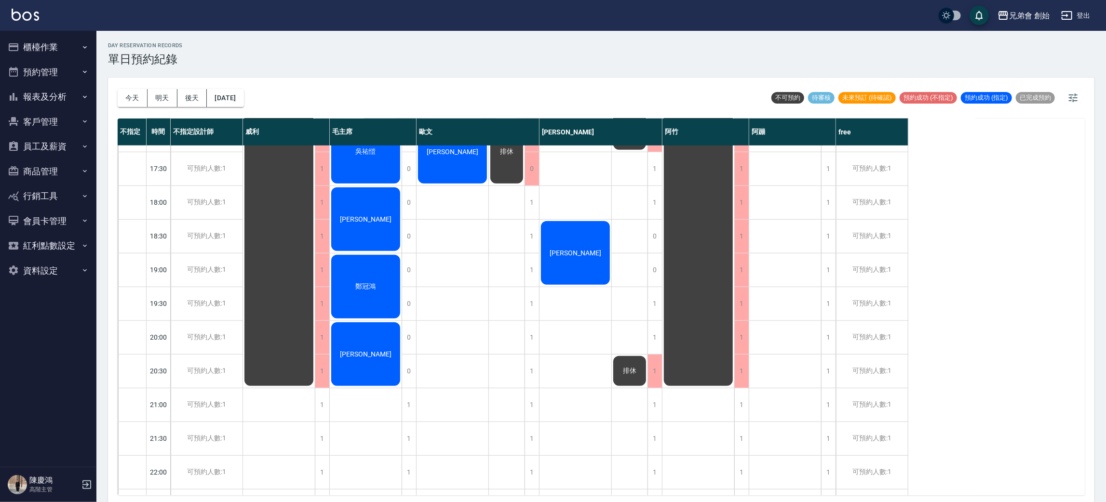
scroll to position [134, 0]
